Goal: Check status: Check status

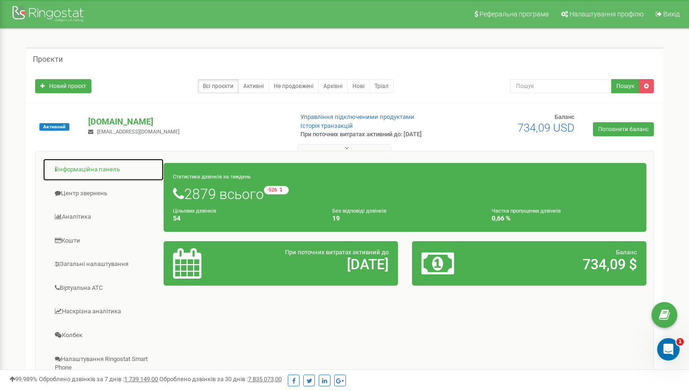
click at [85, 170] on link "Інформаційна панель" at bounding box center [103, 169] width 121 height 23
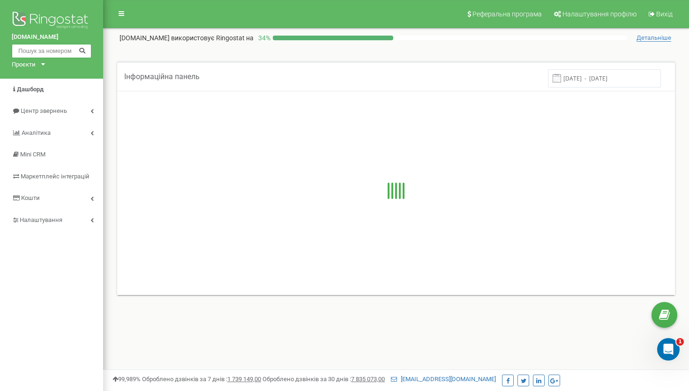
click at [56, 51] on input "text" at bounding box center [52, 51] width 80 height 14
paste input "0970729869"
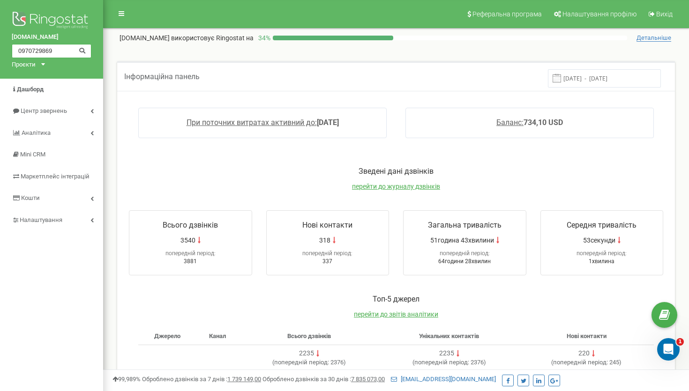
type input "0970729869"
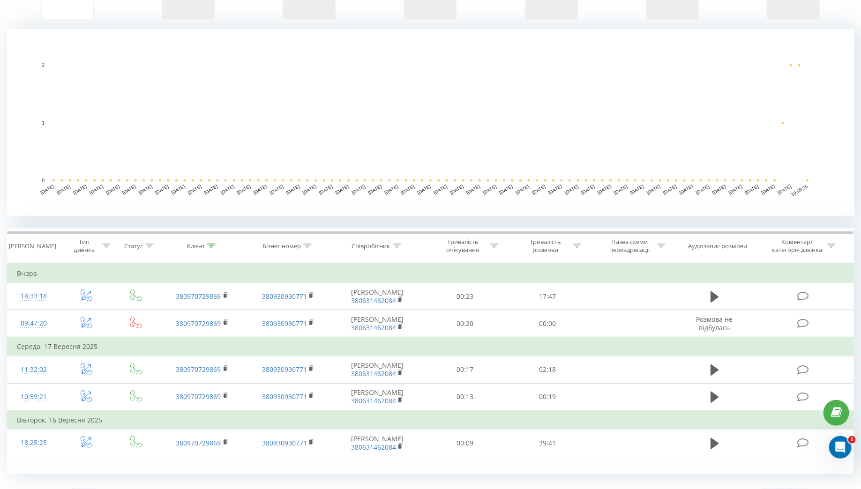
scroll to position [196, 0]
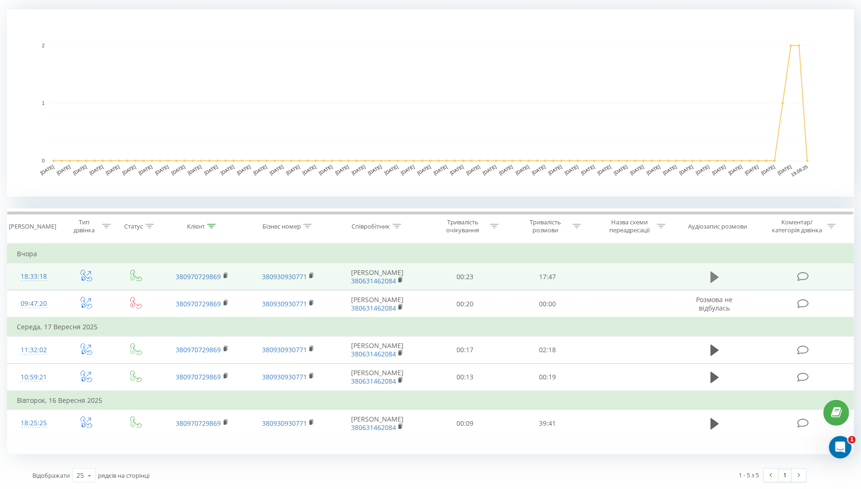
click at [712, 275] on icon at bounding box center [714, 276] width 8 height 11
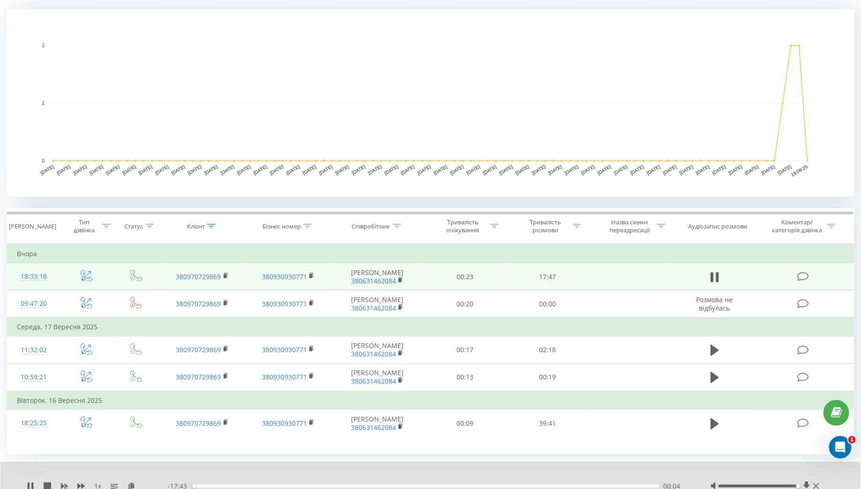
drag, startPoint x: 759, startPoint y: 486, endPoint x: 798, endPoint y: 485, distance: 38.9
click at [798, 485] on div "Accessibility label" at bounding box center [798, 487] width 4 height 4
click at [32, 485] on icon at bounding box center [32, 486] width 2 height 7
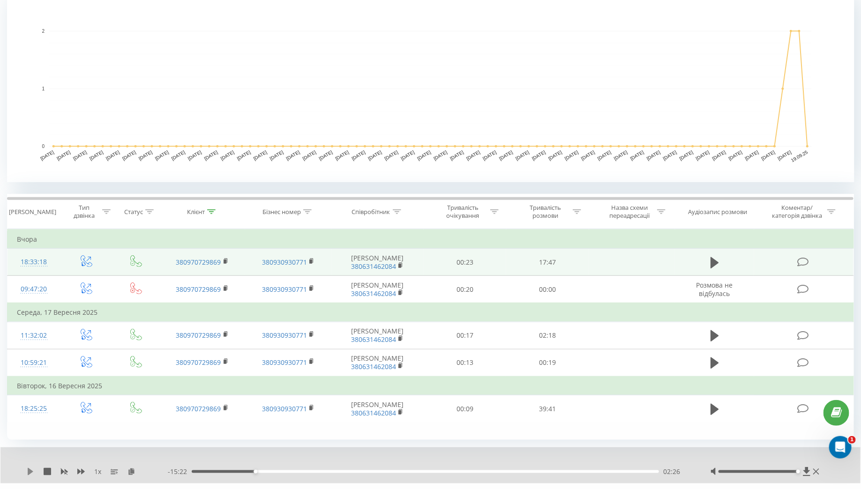
click at [32, 469] on icon at bounding box center [30, 471] width 7 height 7
click at [32, 469] on icon at bounding box center [32, 471] width 2 height 7
